Goal: Task Accomplishment & Management: Manage account settings

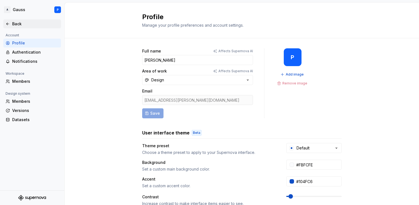
click at [19, 24] on div "Back" at bounding box center [35, 24] width 47 height 6
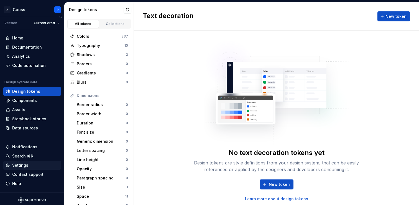
click at [28, 166] on div "Settings" at bounding box center [32, 165] width 53 height 6
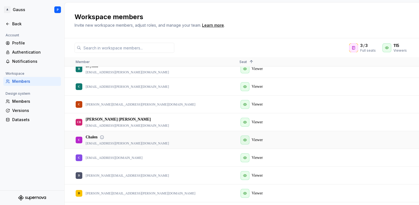
click at [127, 138] on div "Chalen" at bounding box center [127, 137] width 83 height 6
click at [93, 137] on p "Chalen" at bounding box center [92, 137] width 12 height 6
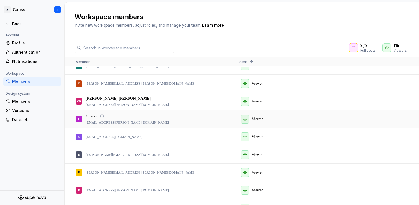
click at [103, 116] on icon at bounding box center [102, 116] width 4 height 4
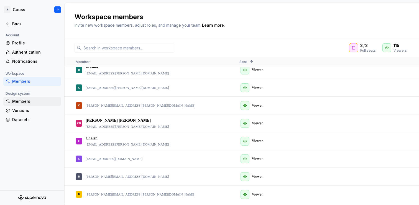
click at [22, 99] on div "Members" at bounding box center [35, 101] width 47 height 6
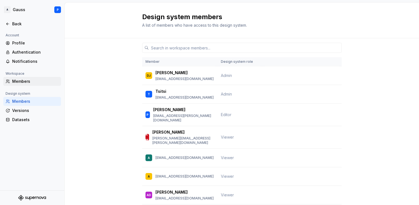
click at [25, 80] on div "Members" at bounding box center [35, 81] width 47 height 6
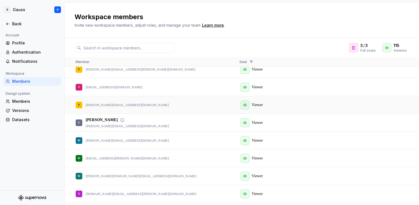
scroll to position [1878, 0]
